Goal: Information Seeking & Learning: Learn about a topic

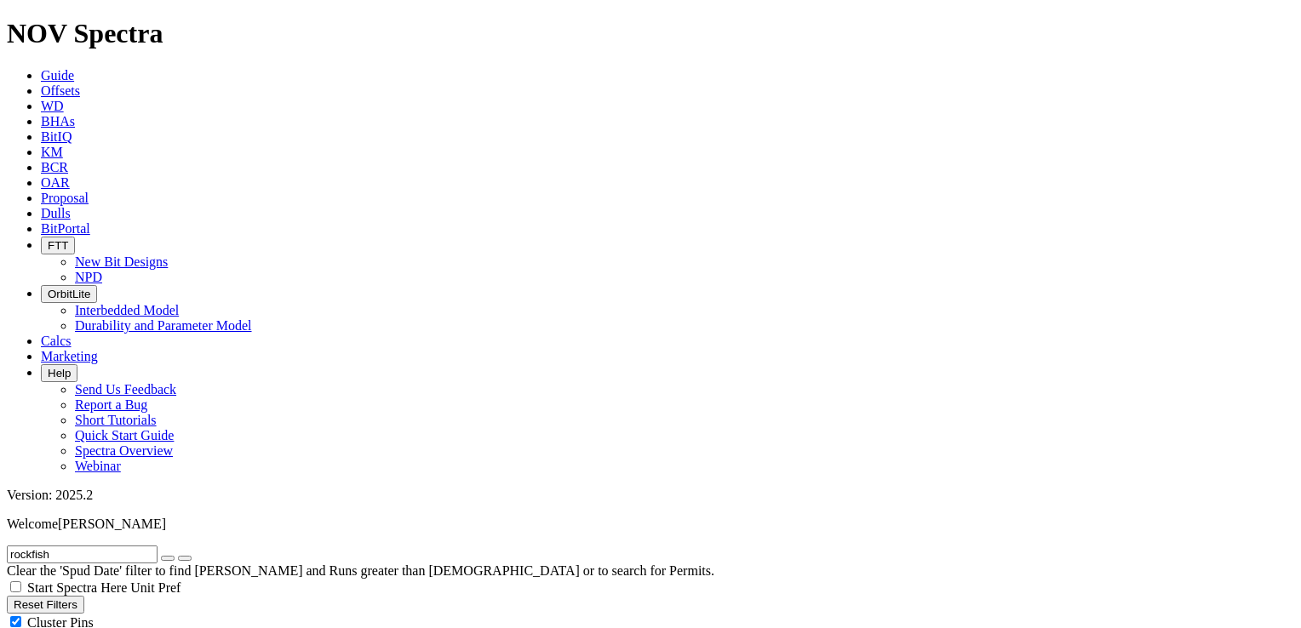
select select "6.75"
checkbox input "false"
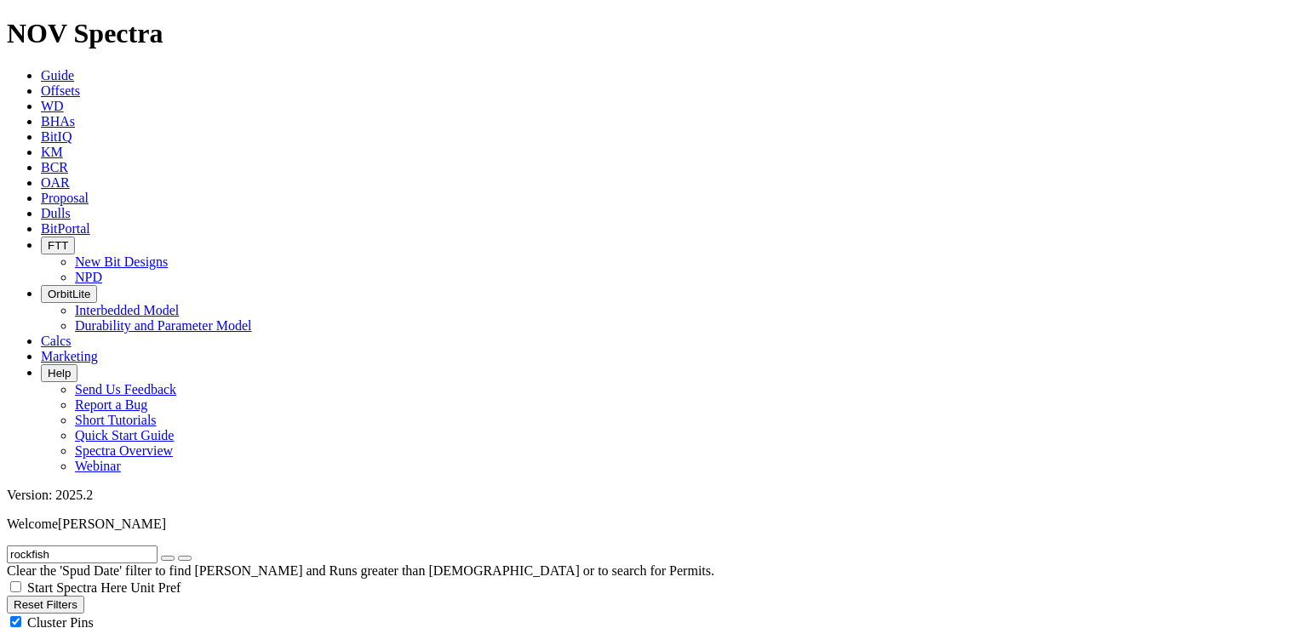
scroll to position [252, 0]
drag, startPoint x: 1274, startPoint y: 401, endPoint x: 1268, endPoint y: 370, distance: 32.1
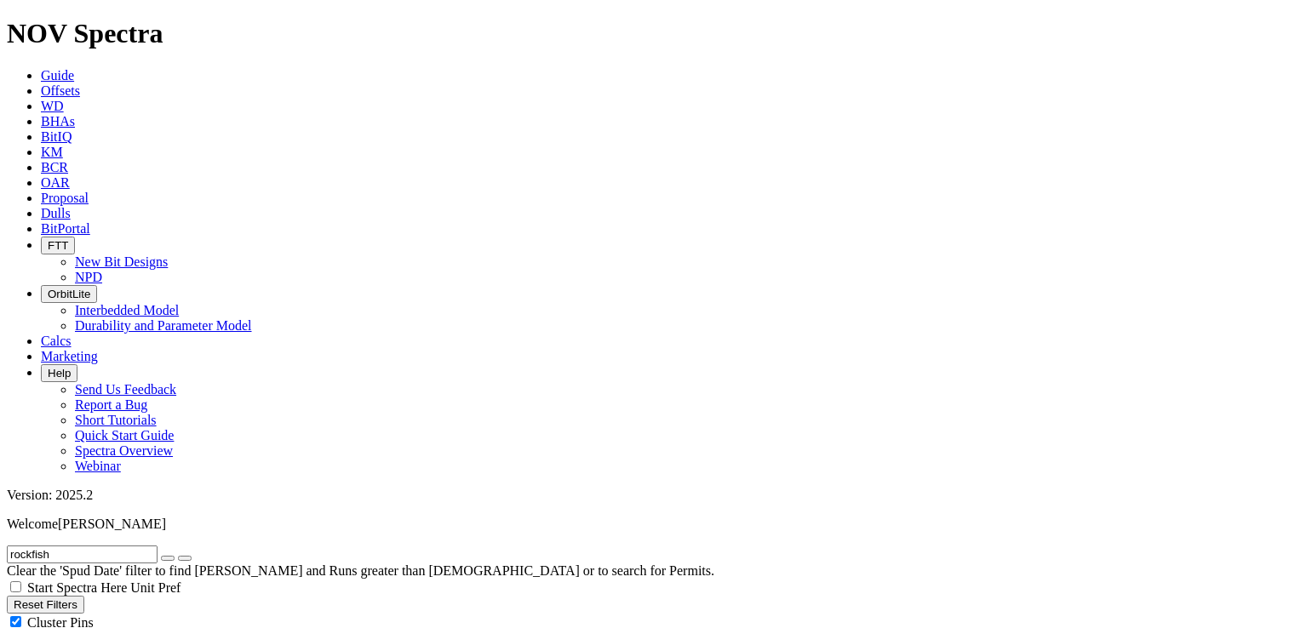
drag, startPoint x: 84, startPoint y: 491, endPoint x: 184, endPoint y: 479, distance: 100.4
type input "500"
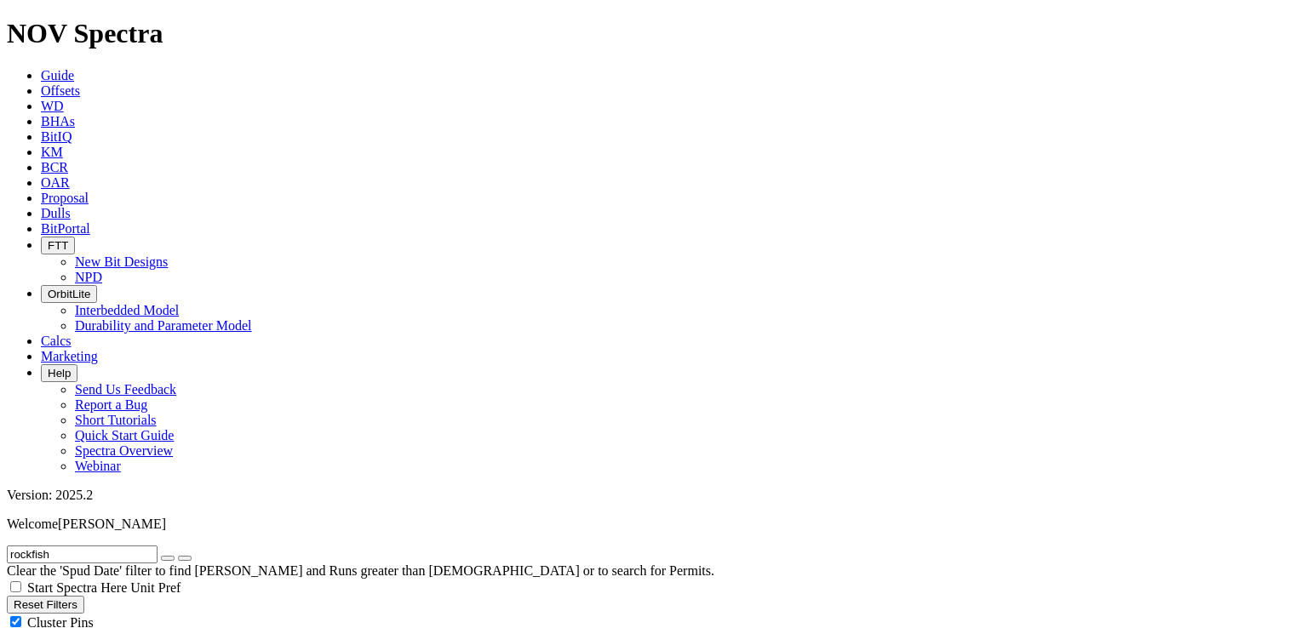
drag, startPoint x: 146, startPoint y: 83, endPoint x: -3, endPoint y: 66, distance: 150.7
type input "petroplex"
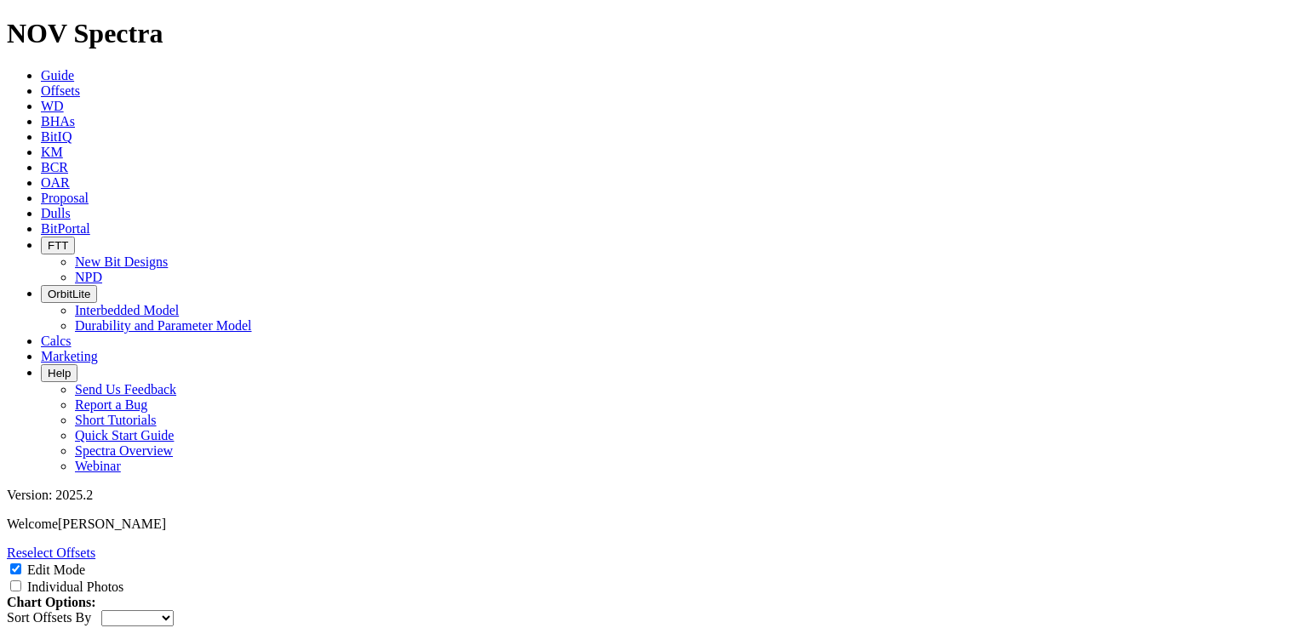
scroll to position [1062, 0]
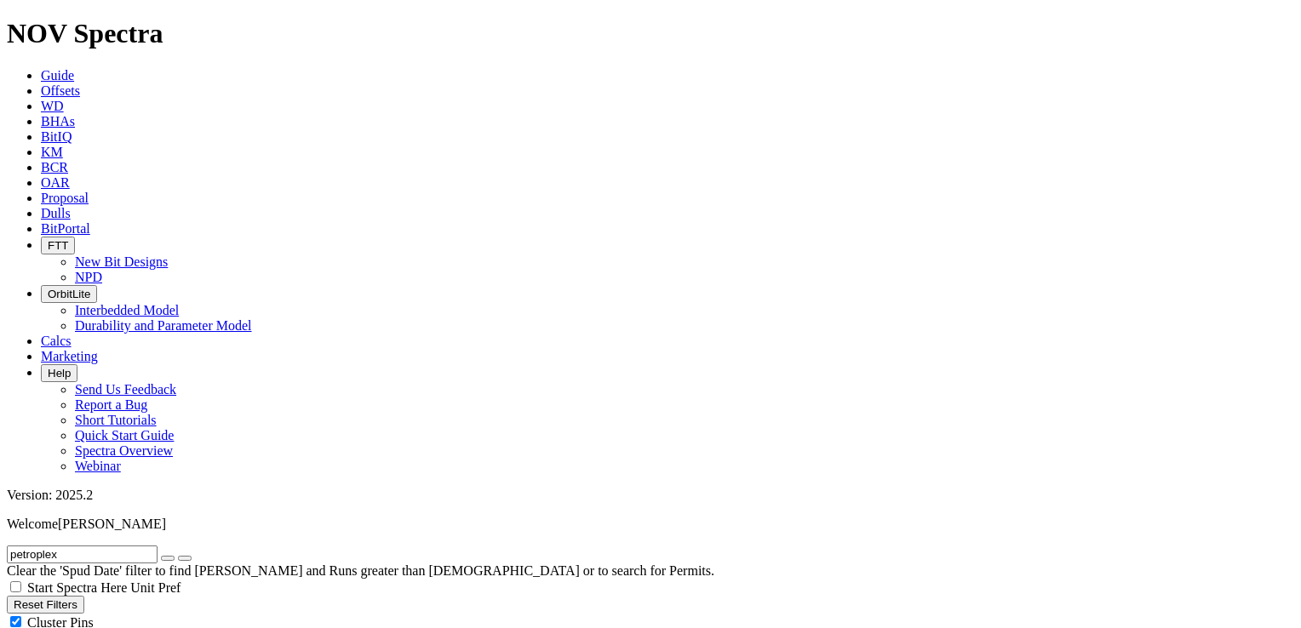
scroll to position [330, 0]
select select
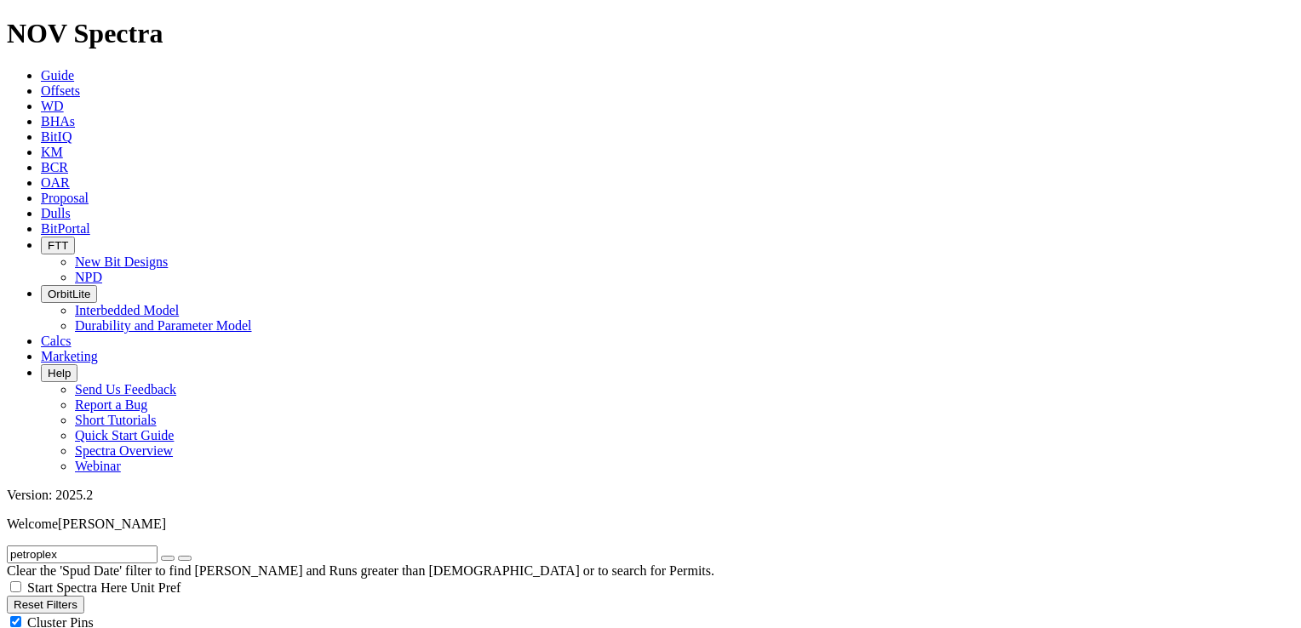
drag, startPoint x: 1254, startPoint y: 182, endPoint x: 1017, endPoint y: 188, distance: 237.6
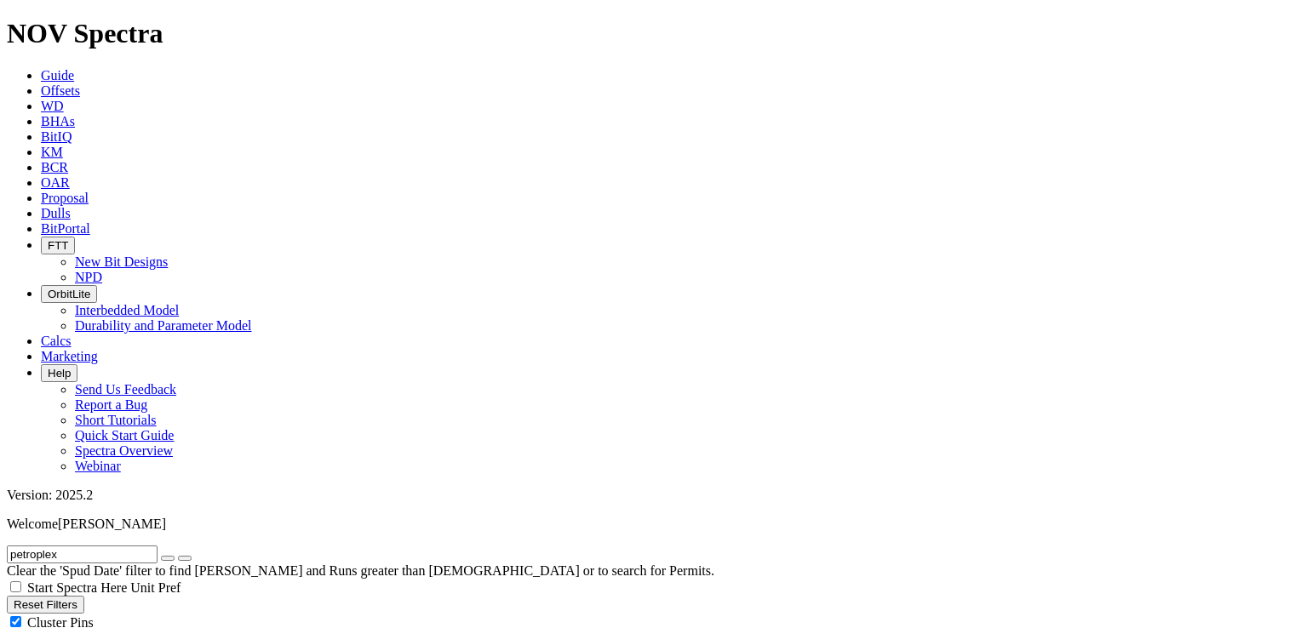
copy h3 "ROCKFISH NORTH A 1WA"
